Goal: Task Accomplishment & Management: Use online tool/utility

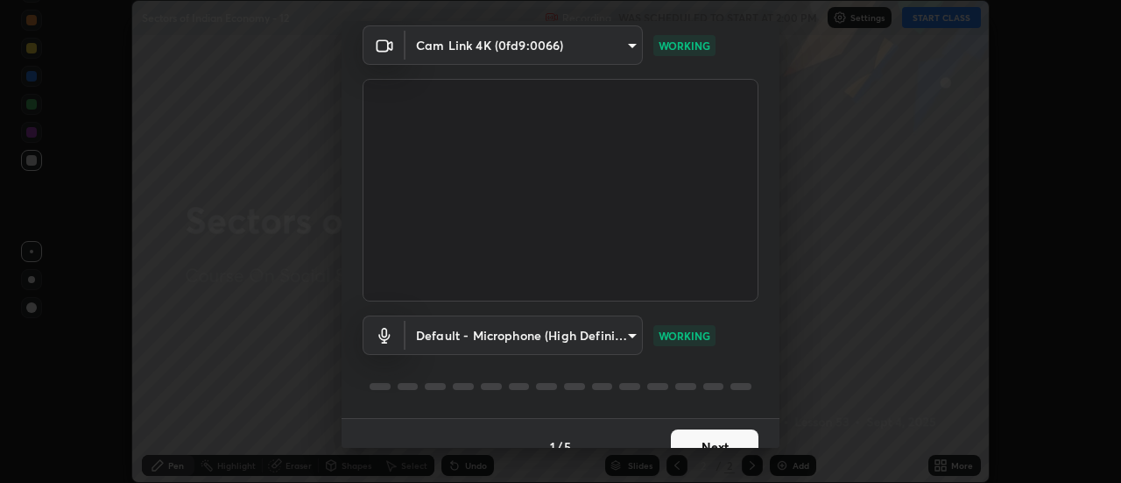
scroll to position [92, 0]
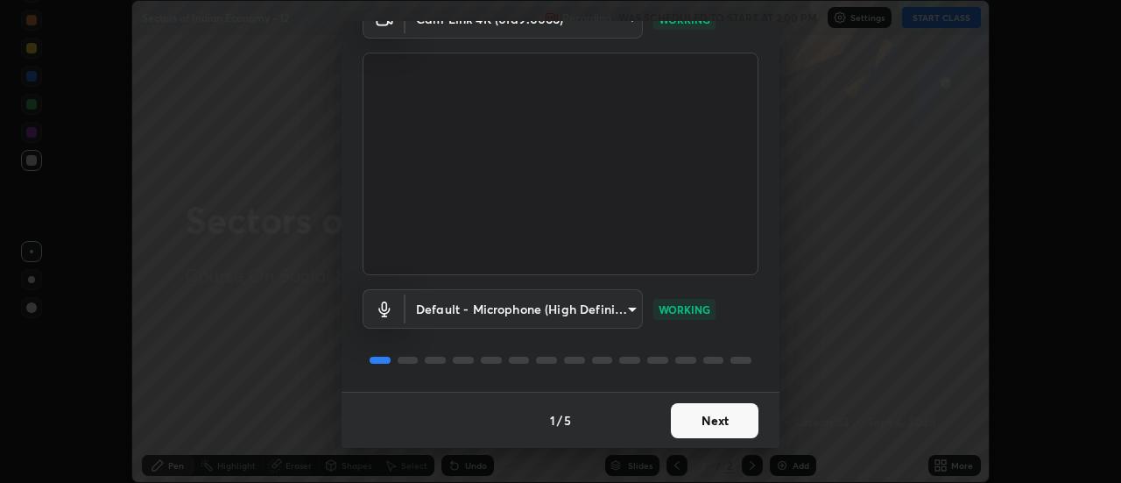
click at [673, 411] on button "Next" at bounding box center [715, 420] width 88 height 35
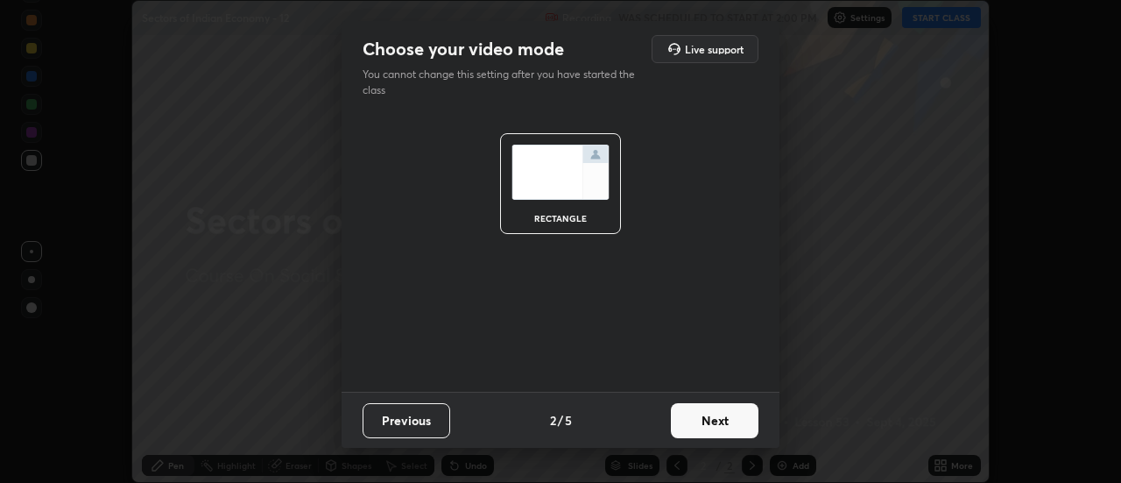
scroll to position [0, 0]
click at [709, 420] on button "Next" at bounding box center [715, 420] width 88 height 35
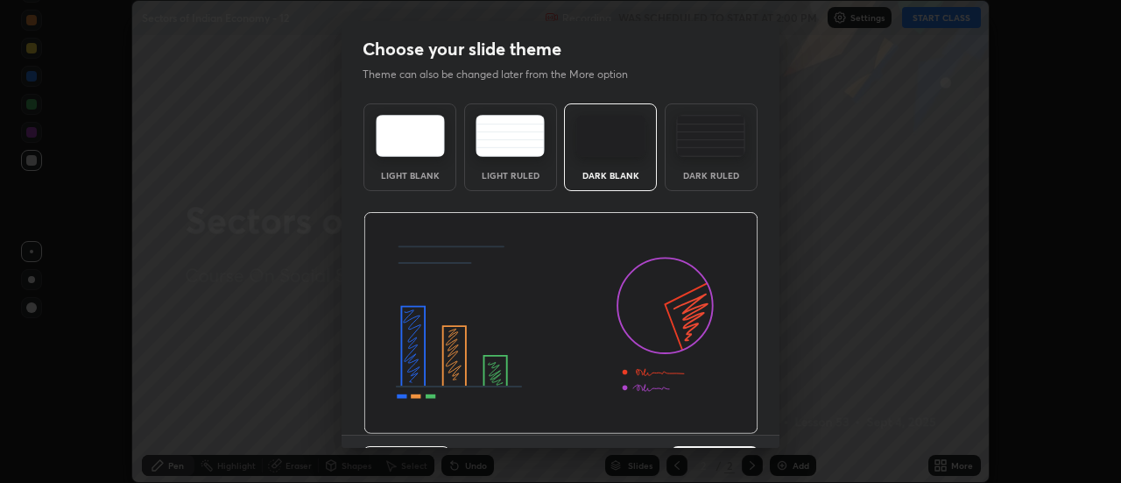
scroll to position [43, 0]
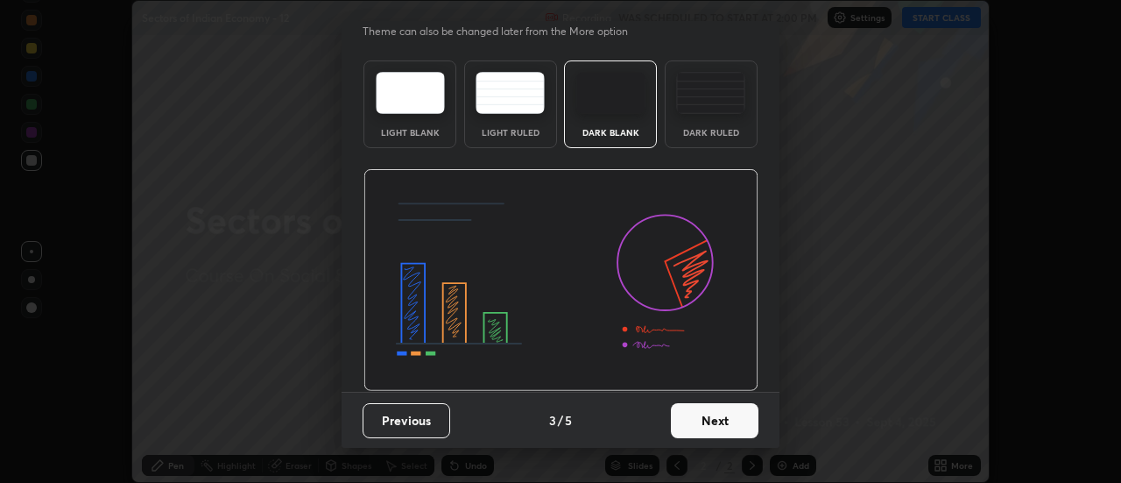
click at [701, 419] on button "Next" at bounding box center [715, 420] width 88 height 35
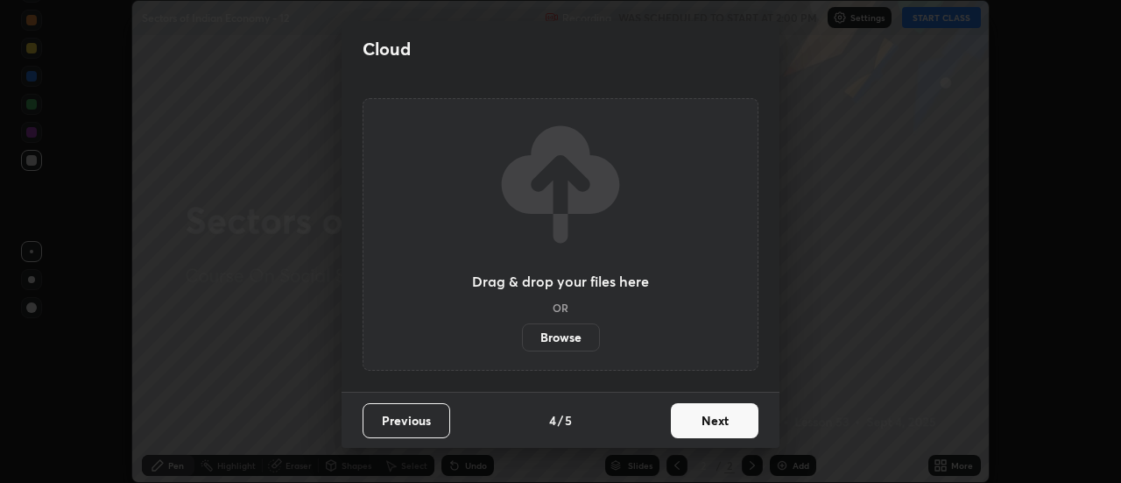
click at [689, 422] on button "Next" at bounding box center [715, 420] width 88 height 35
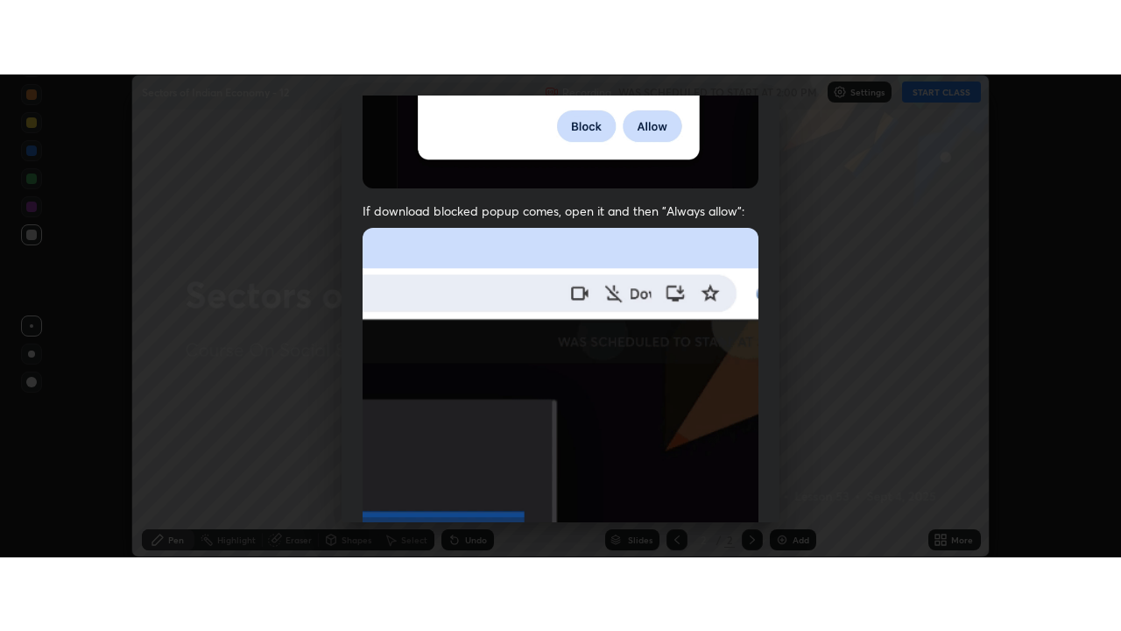
scroll to position [449, 0]
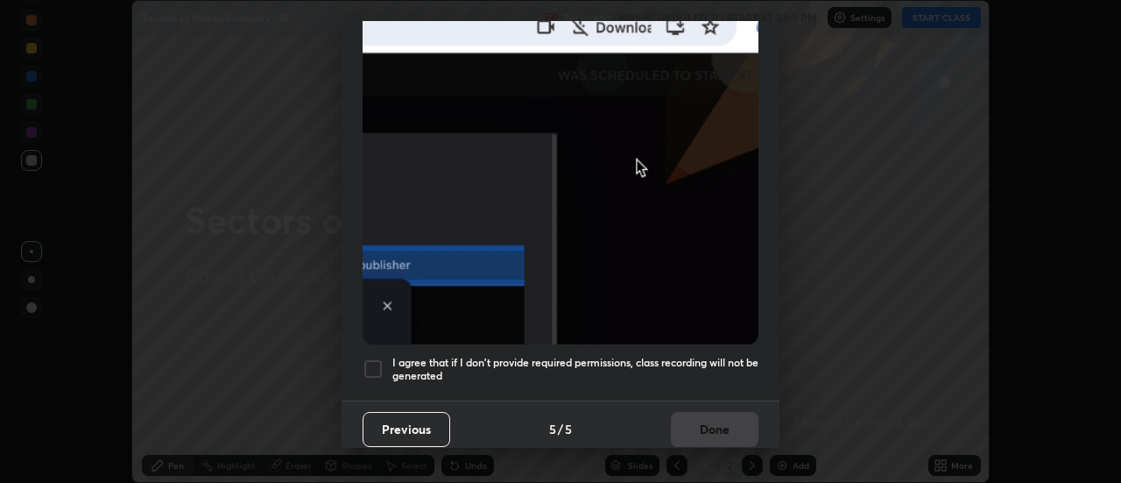
click at [371, 361] on div at bounding box center [373, 368] width 21 height 21
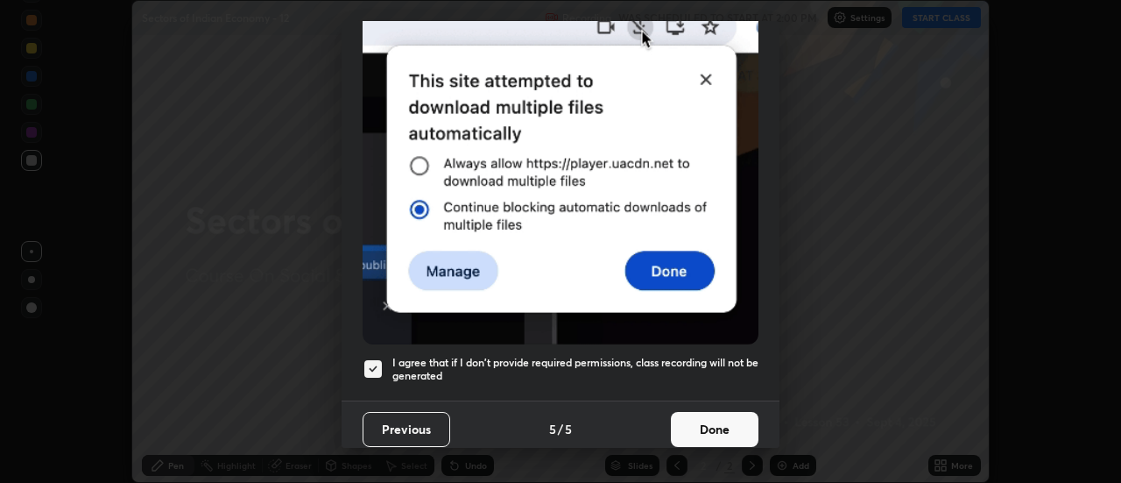
click at [703, 428] on button "Done" at bounding box center [715, 429] width 88 height 35
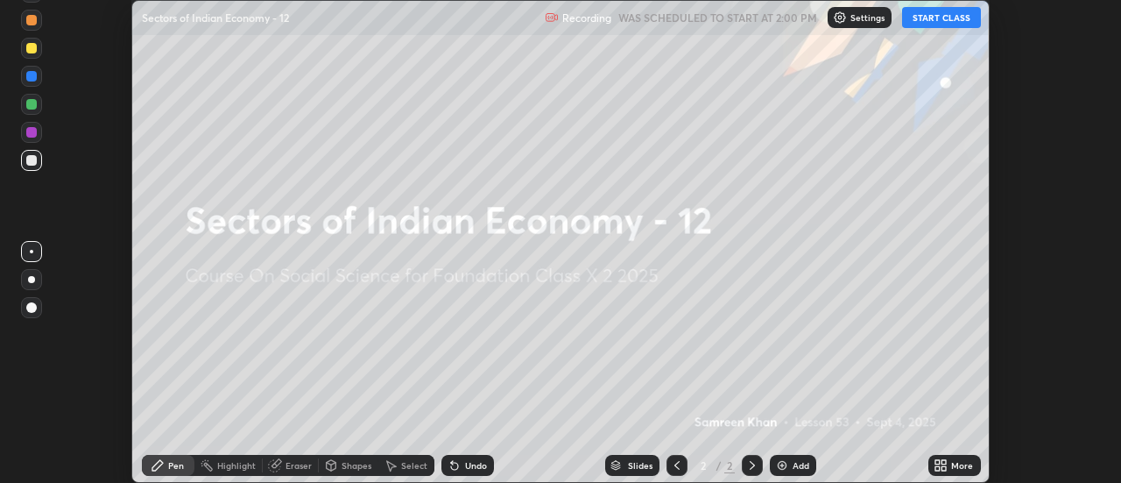
click at [957, 19] on button "START CLASS" at bounding box center [941, 17] width 79 height 21
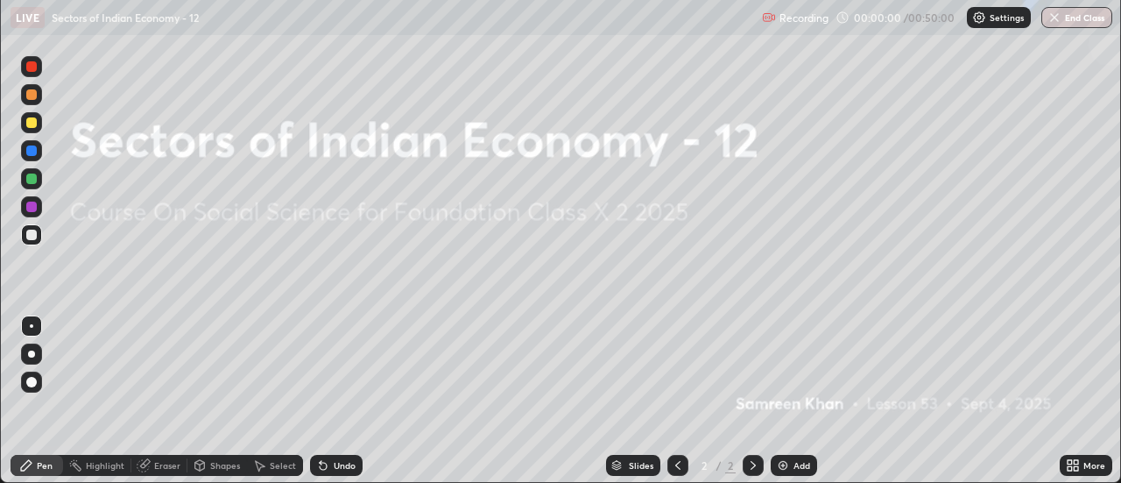
scroll to position [631, 1121]
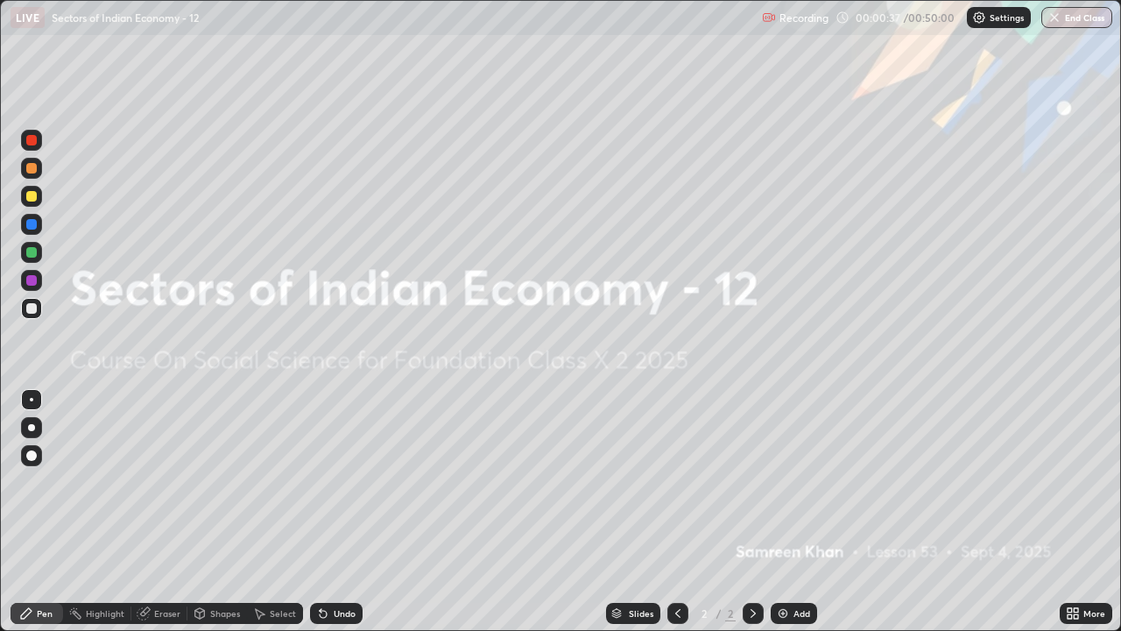
click at [751, 482] on icon at bounding box center [753, 613] width 5 height 9
click at [786, 482] on img at bounding box center [783, 613] width 14 height 14
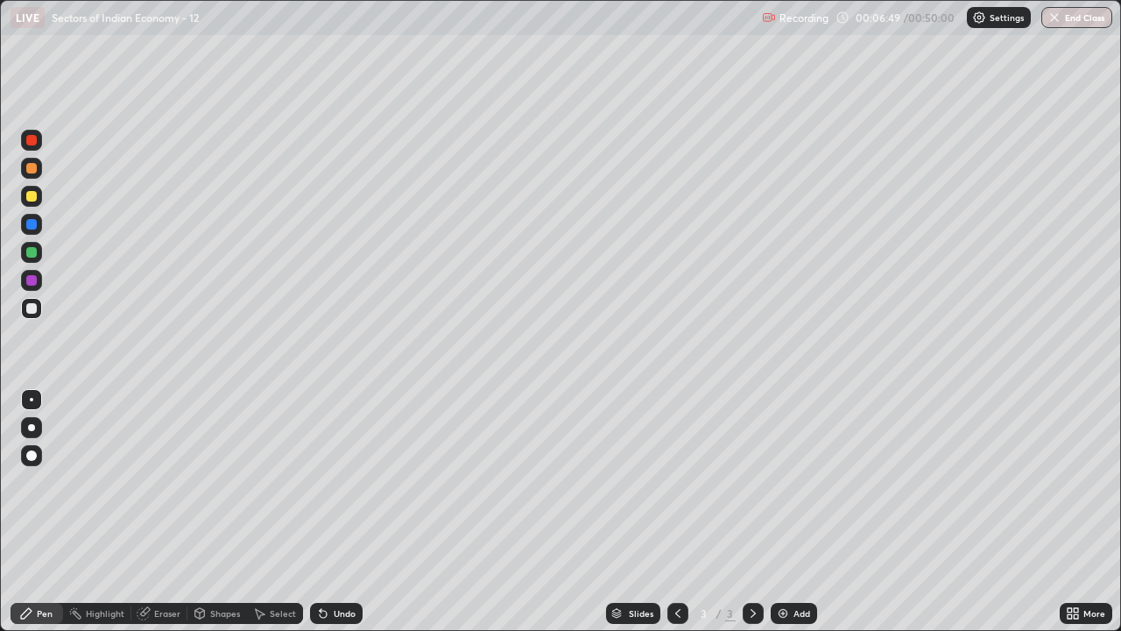
click at [795, 482] on div "Add" at bounding box center [801, 613] width 17 height 9
click at [785, 482] on img at bounding box center [783, 613] width 14 height 14
click at [786, 482] on img at bounding box center [783, 613] width 14 height 14
click at [1060, 23] on img "button" at bounding box center [1054, 18] width 14 height 14
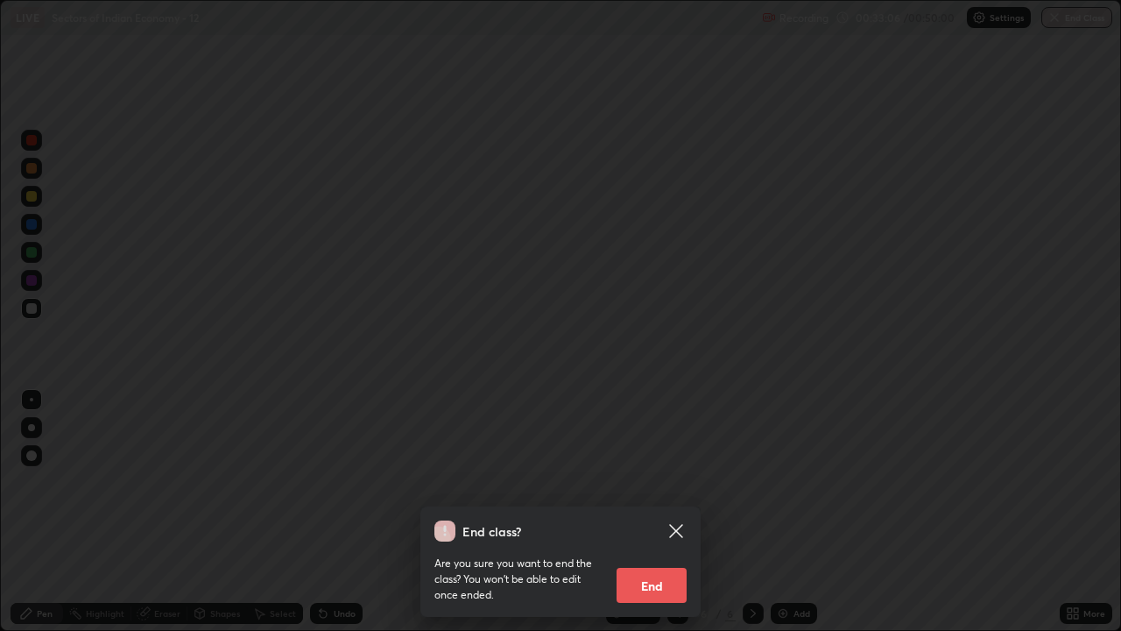
click at [662, 482] on button "End" at bounding box center [652, 584] width 70 height 35
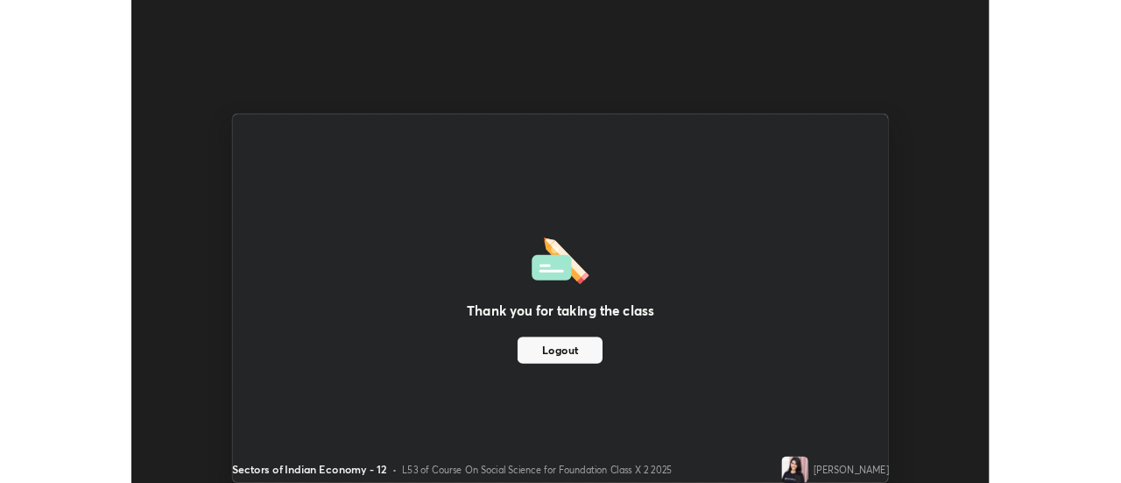
scroll to position [87095, 86456]
